Goal: Check status: Check status

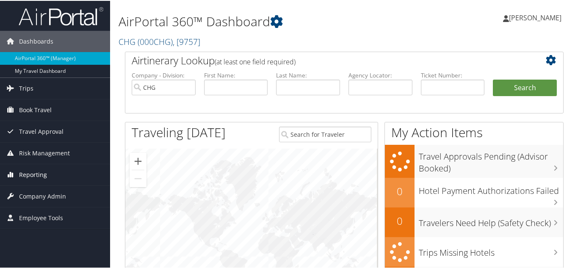
click at [41, 173] on span "Reporting" at bounding box center [33, 173] width 28 height 21
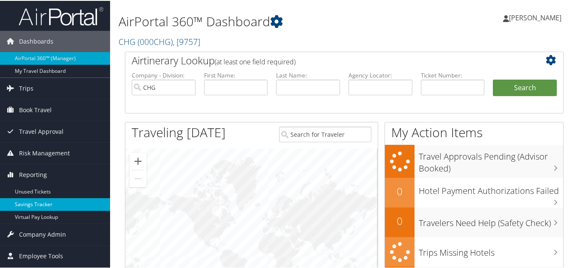
drag, startPoint x: 38, startPoint y: 213, endPoint x: 36, endPoint y: 208, distance: 4.7
click at [37, 213] on link "Virtual Pay Lookup" at bounding box center [55, 216] width 110 height 13
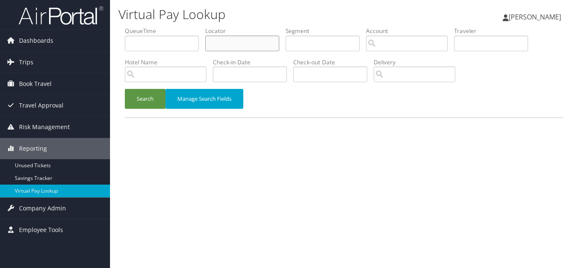
click at [221, 44] on input "text" at bounding box center [242, 44] width 74 height 16
paste input "MRMBBQ"
type input "MRMBBQ"
click at [125, 89] on button "Search" at bounding box center [145, 99] width 41 height 20
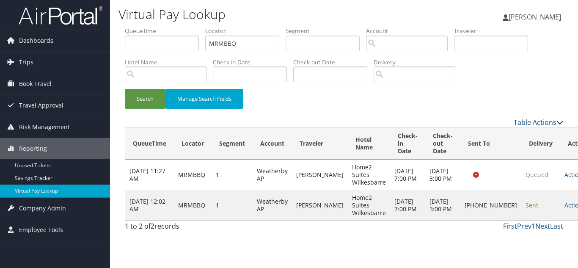
click at [565, 209] on link "Actions" at bounding box center [578, 205] width 27 height 8
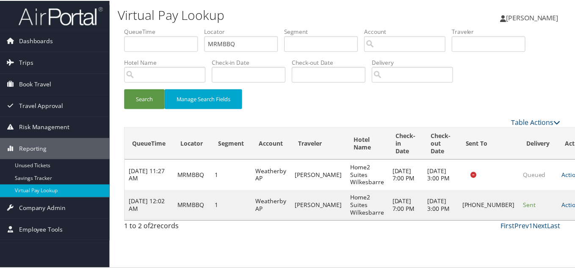
scroll to position [4, 0]
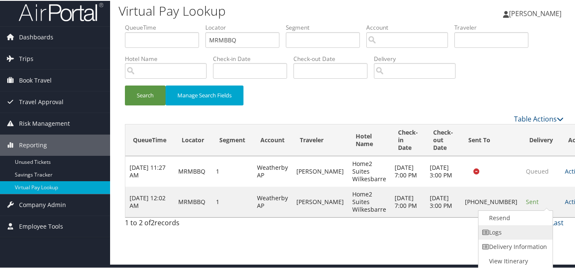
click at [504, 235] on link "Logs" at bounding box center [514, 231] width 72 height 14
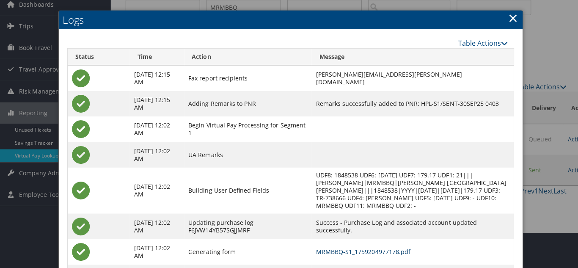
scroll to position [0, 0]
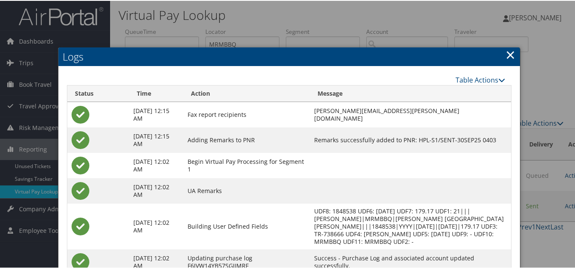
click at [508, 52] on link "×" at bounding box center [510, 53] width 10 height 17
